Goal: Navigation & Orientation: Find specific page/section

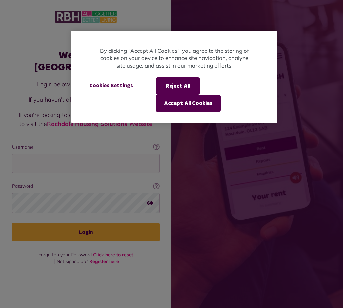
scroll to position [12, 0]
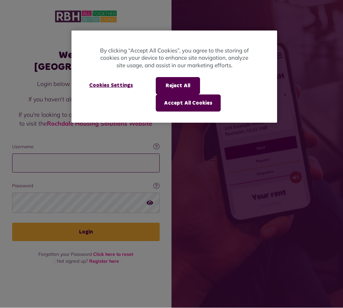
scroll to position [12, 0]
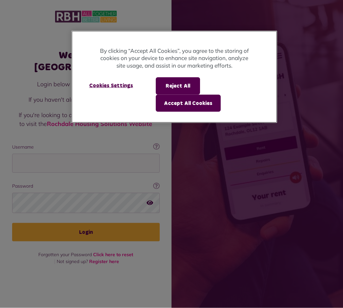
click at [177, 90] on button "Reject All" at bounding box center [178, 85] width 44 height 17
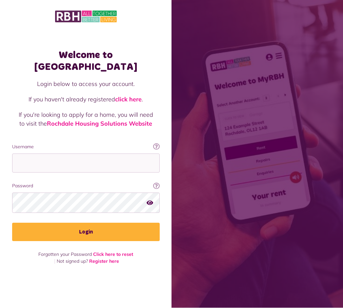
scroll to position [0, 0]
